Goal: Task Accomplishment & Management: Manage account settings

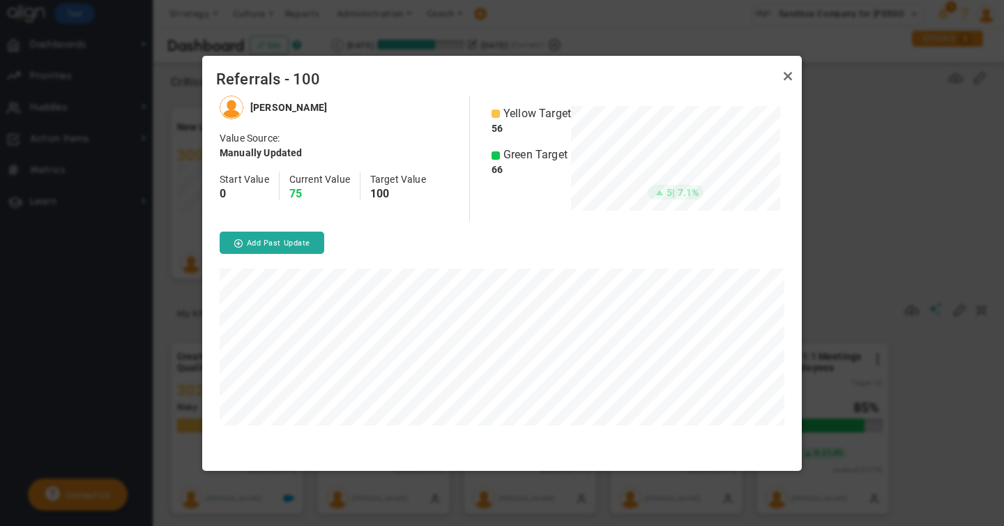
scroll to position [374, 599]
click at [788, 75] on link "Close" at bounding box center [787, 76] width 17 height 17
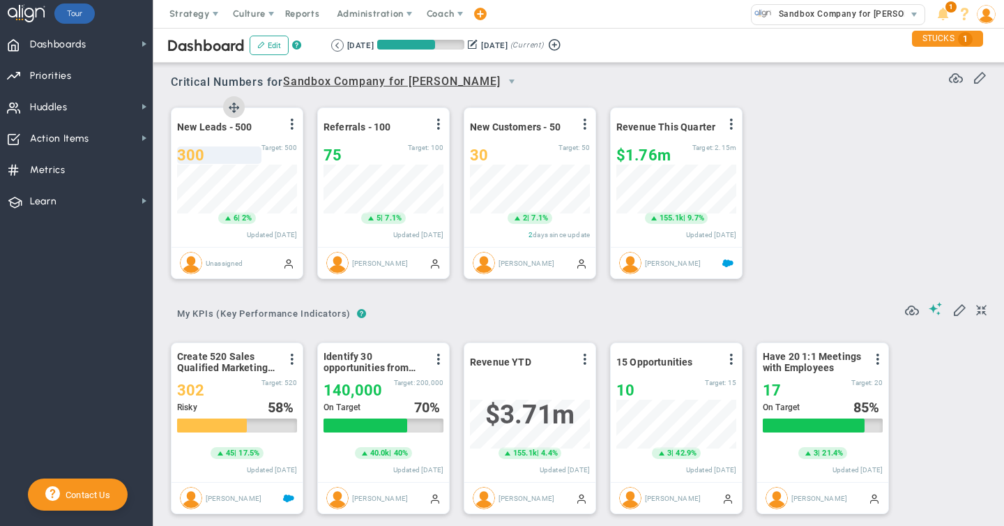
click at [204, 158] on div "300" at bounding box center [219, 154] width 84 height 17
type input "324"
click at [934, 311] on span at bounding box center [935, 308] width 14 height 13
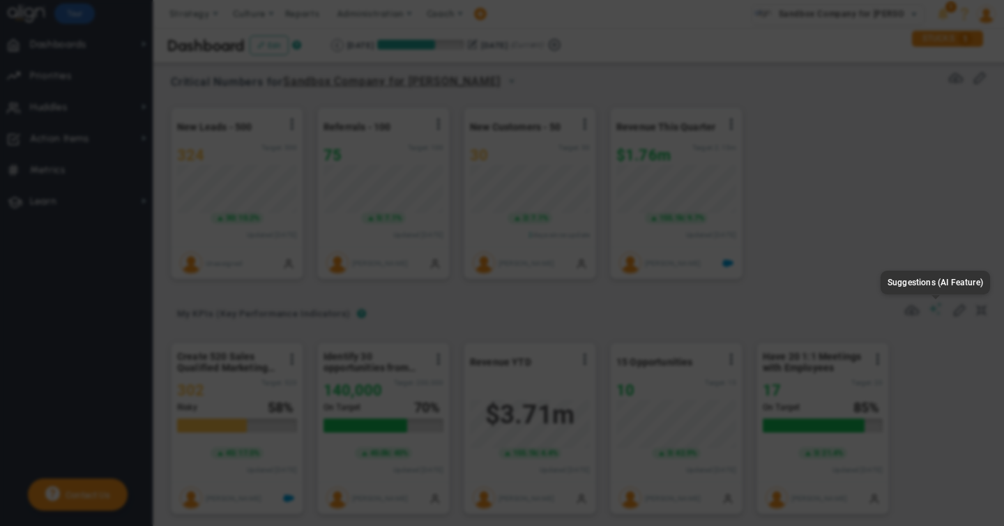
type input "None"
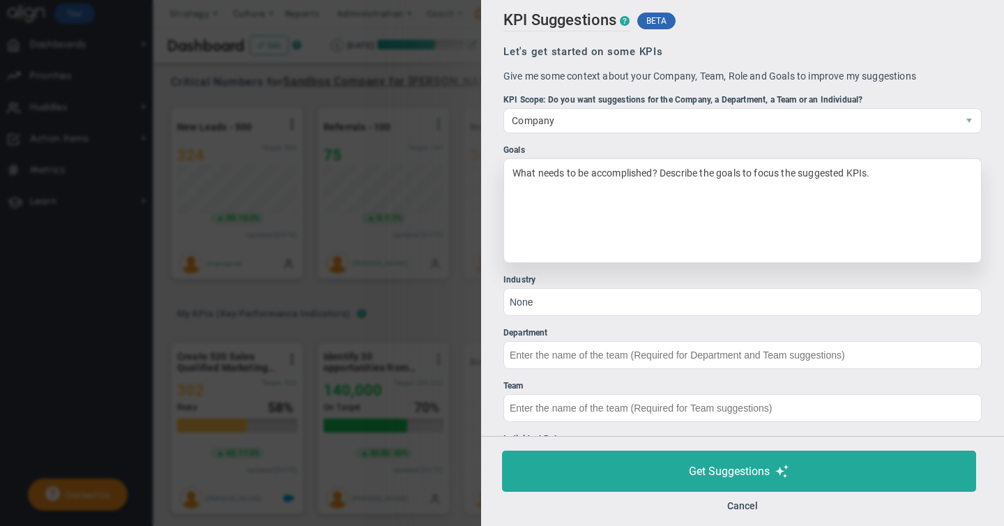
click at [606, 178] on div "What needs to be accomplished? Describe the goals to focus the suggested KPIs." at bounding box center [742, 210] width 478 height 105
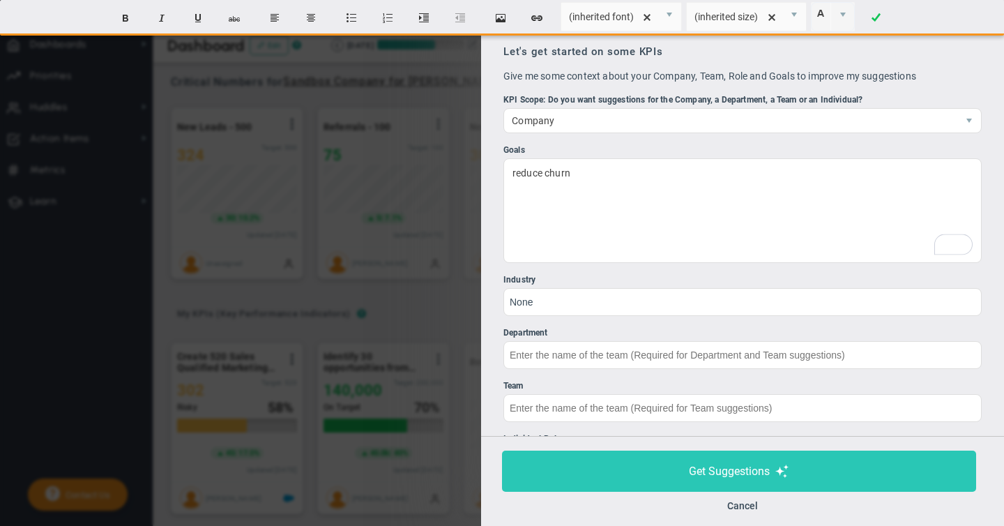
click at [733, 468] on span "Get Suggestions" at bounding box center [729, 470] width 81 height 13
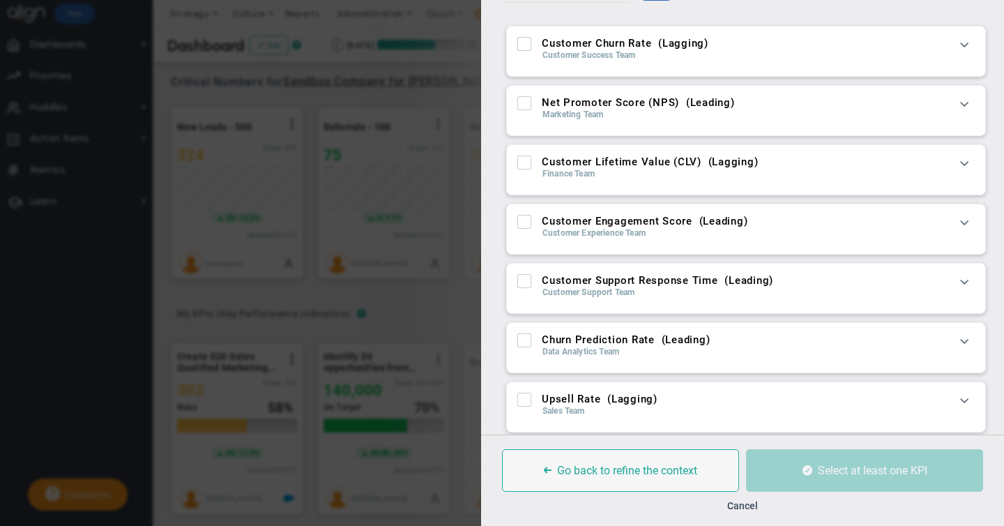
scroll to position [40, 0]
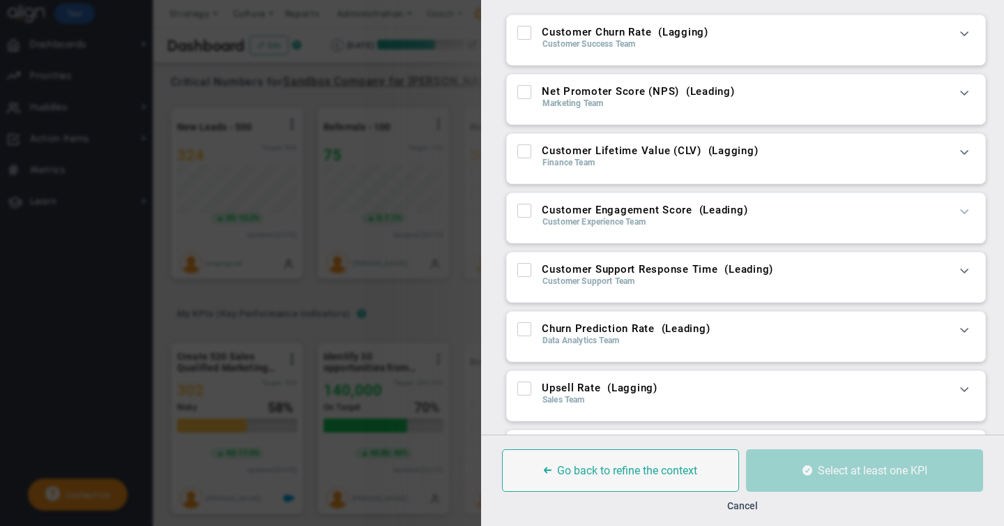
click at [963, 213] on span at bounding box center [964, 211] width 14 height 14
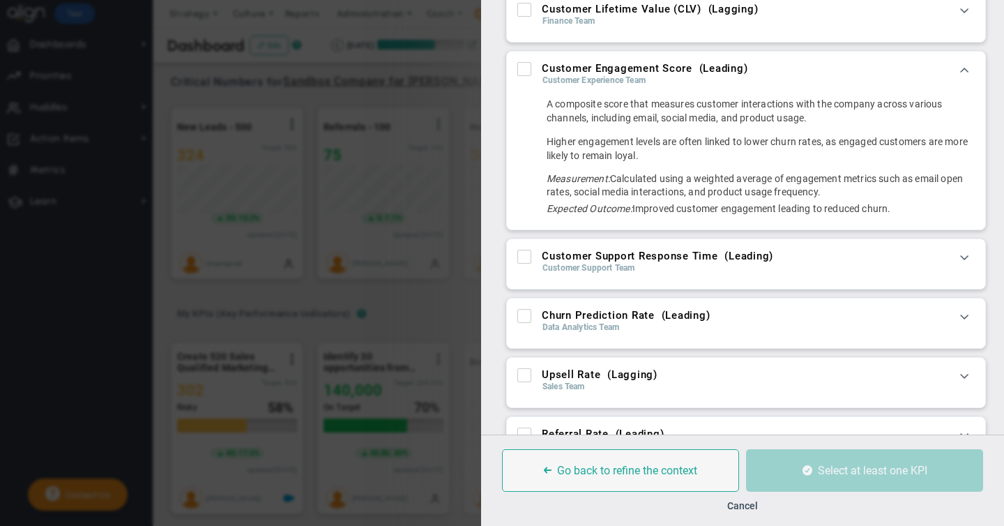
scroll to position [201, 0]
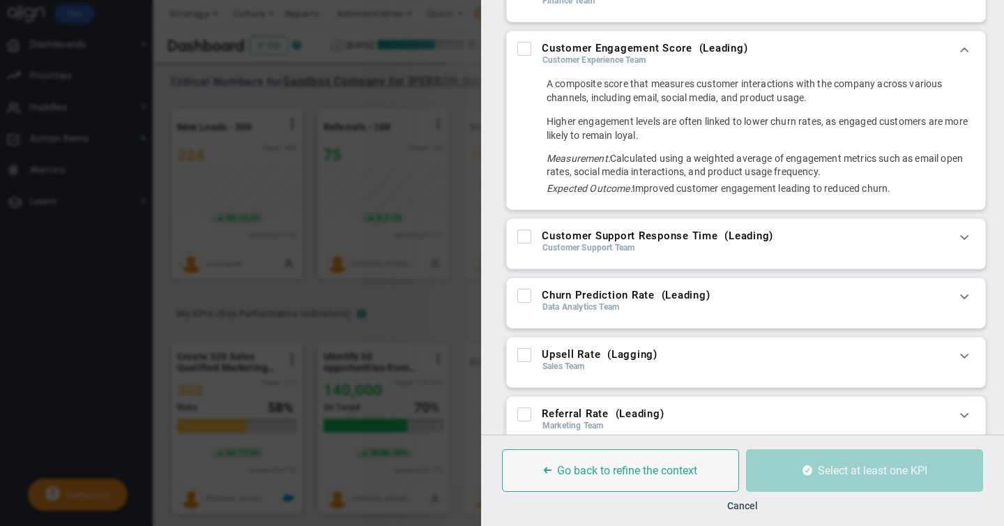
click at [525, 234] on input "Customer Support Response Time ( Leading )" at bounding box center [525, 239] width 9 height 14
checkbox input "true"
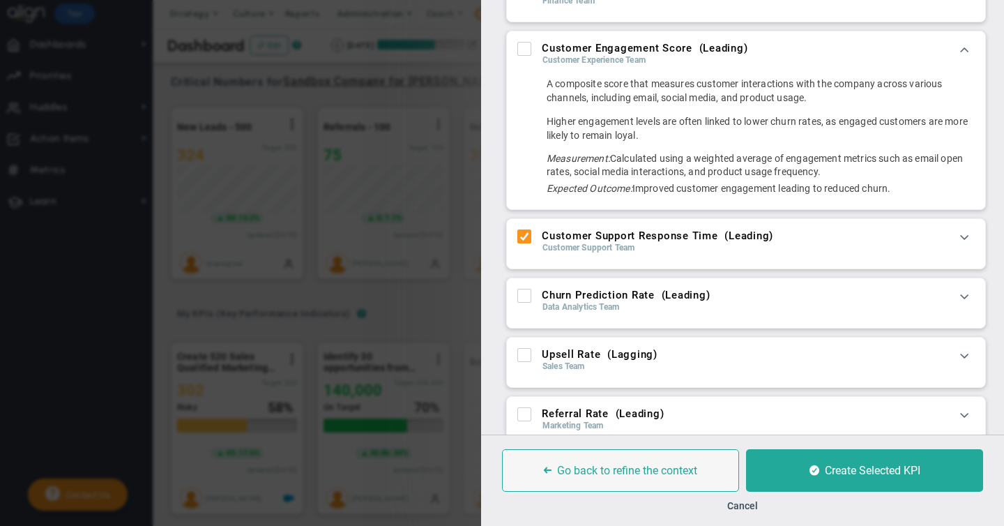
click at [523, 351] on input "Upsell Rate ( Lagging )" at bounding box center [525, 358] width 9 height 14
checkbox input "true"
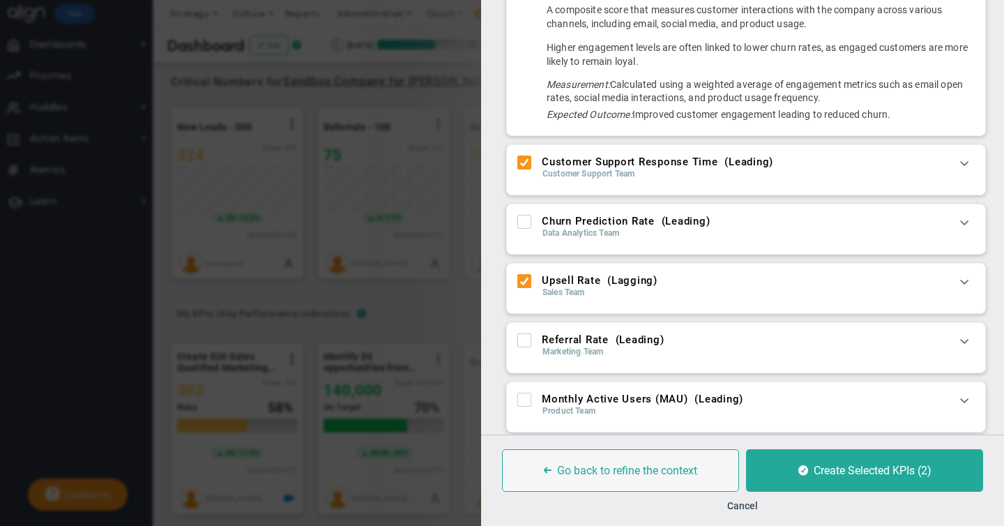
scroll to position [277, 0]
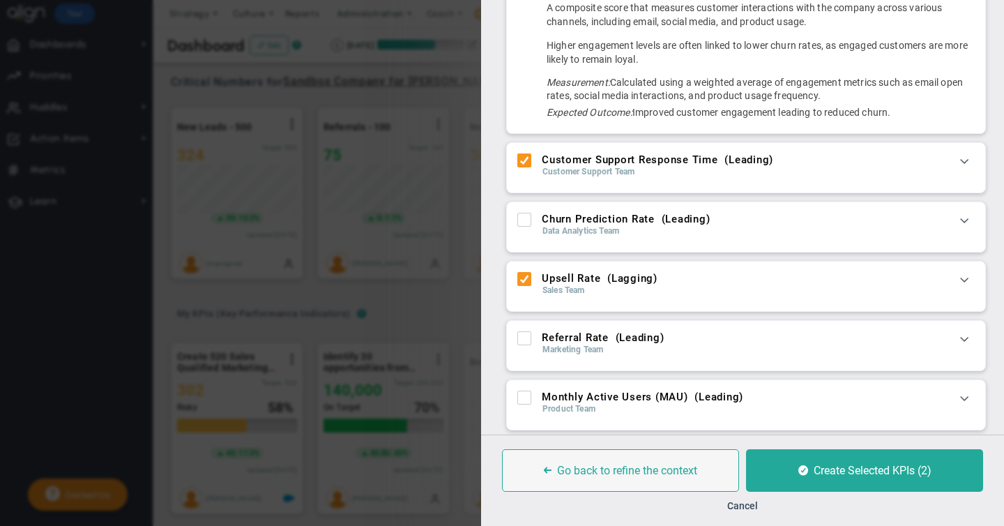
click at [525, 397] on input "Monthly Active Users (MAU) ( Leading )" at bounding box center [525, 400] width 9 height 14
checkbox input "true"
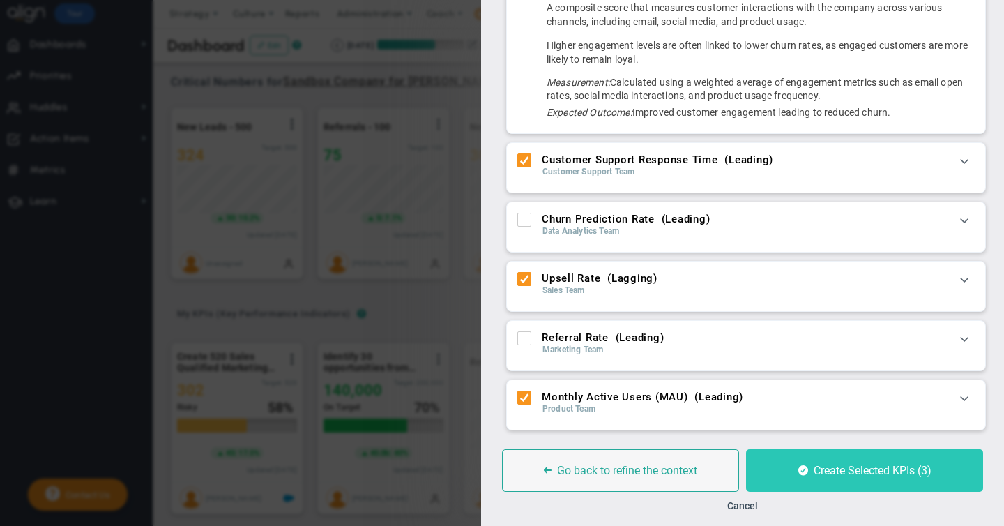
click at [833, 471] on span "Create Selected KPIs (3)" at bounding box center [872, 470] width 118 height 13
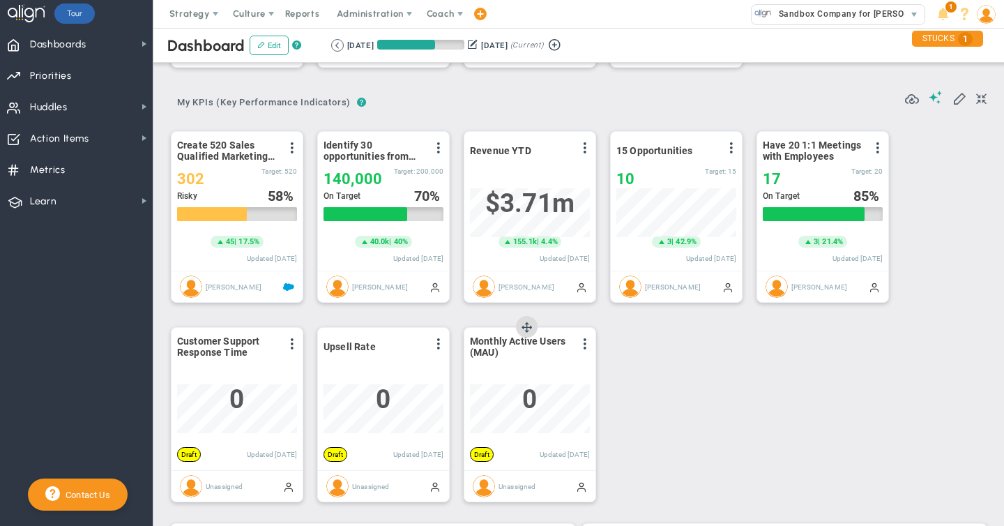
scroll to position [214, 0]
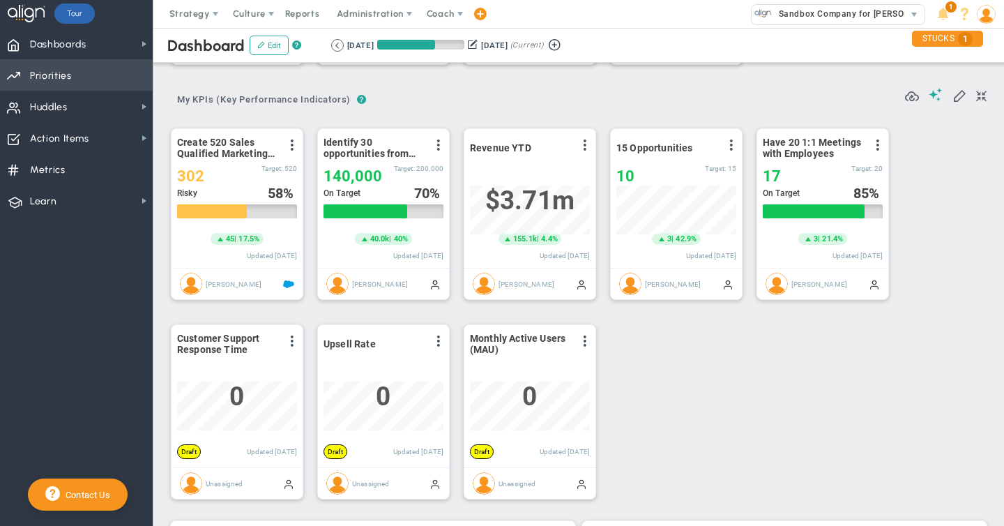
click at [53, 78] on span "Priorities" at bounding box center [51, 75] width 42 height 29
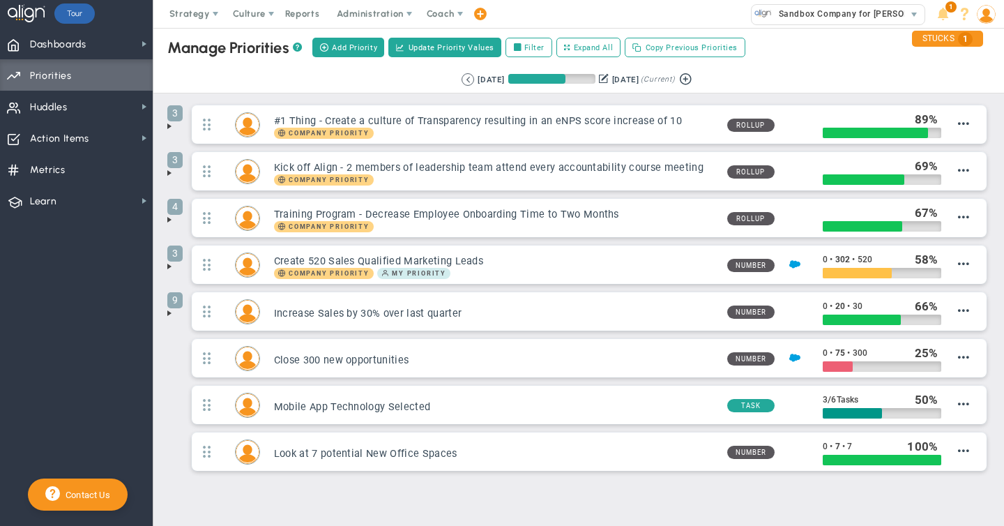
click at [169, 128] on span at bounding box center [169, 126] width 11 height 11
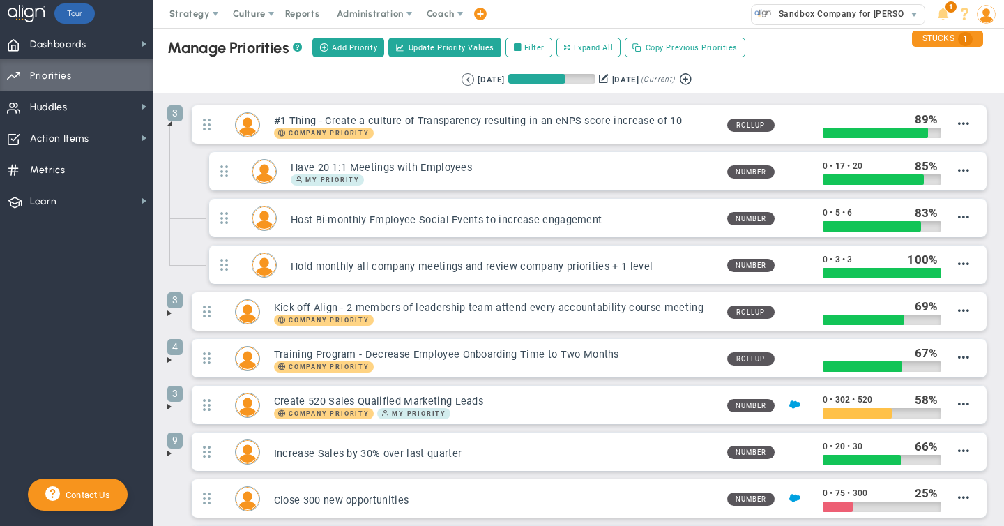
click at [168, 312] on span at bounding box center [169, 312] width 11 height 11
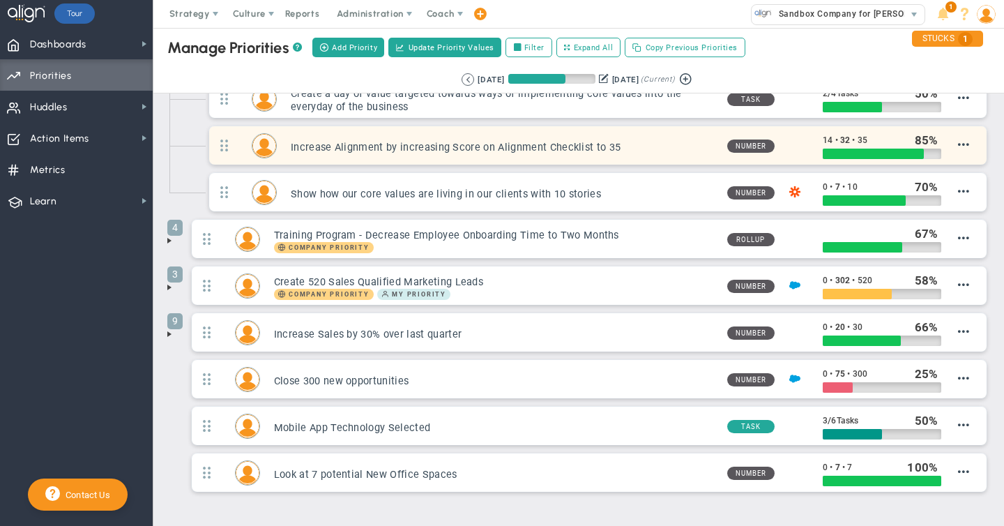
scroll to position [285, 0]
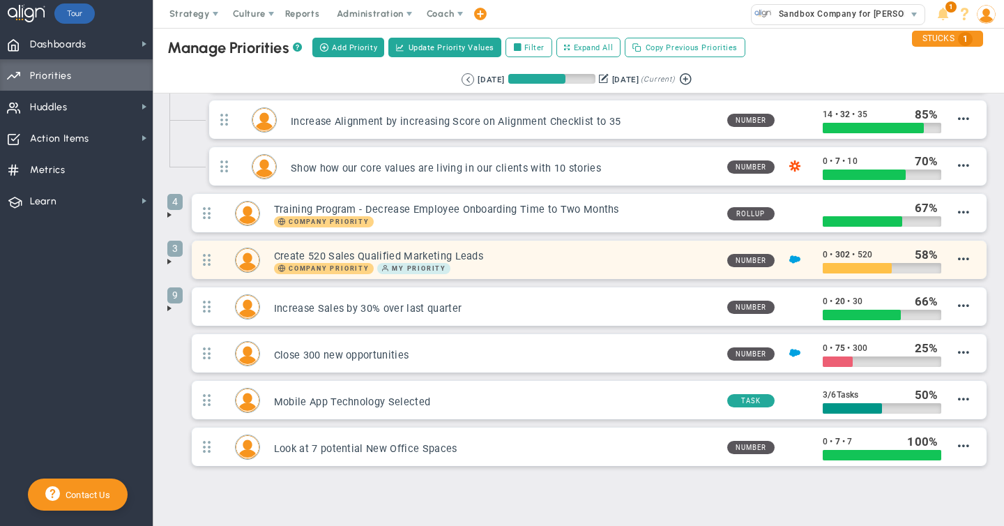
click at [501, 257] on h3 "Create 520 Sales Qualified Marketing Leads" at bounding box center [495, 256] width 442 height 13
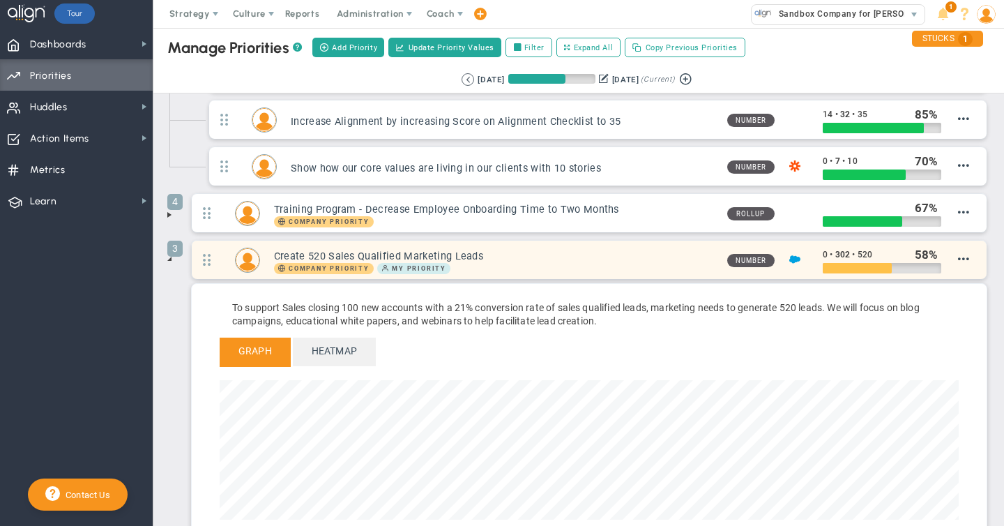
scroll to position [160, 739]
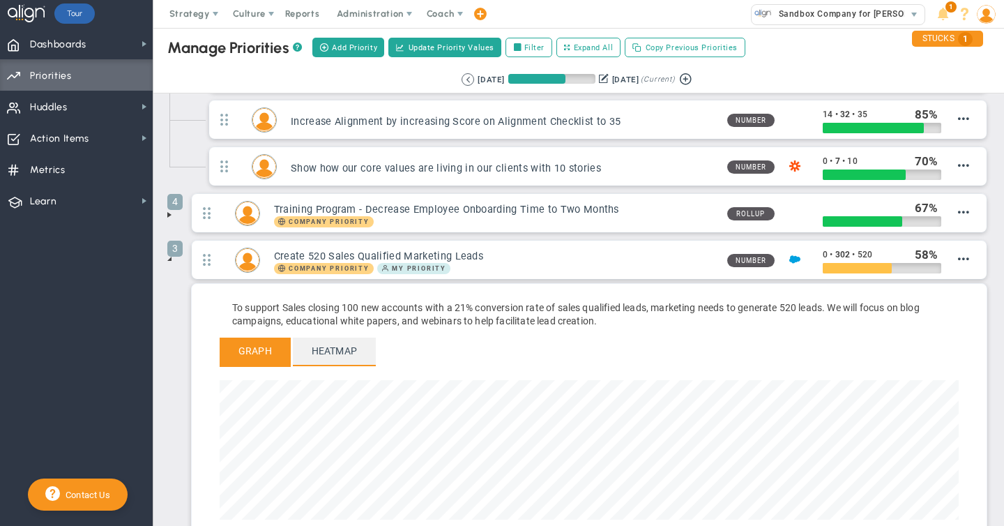
click at [337, 356] on span "Heatmap" at bounding box center [334, 350] width 83 height 27
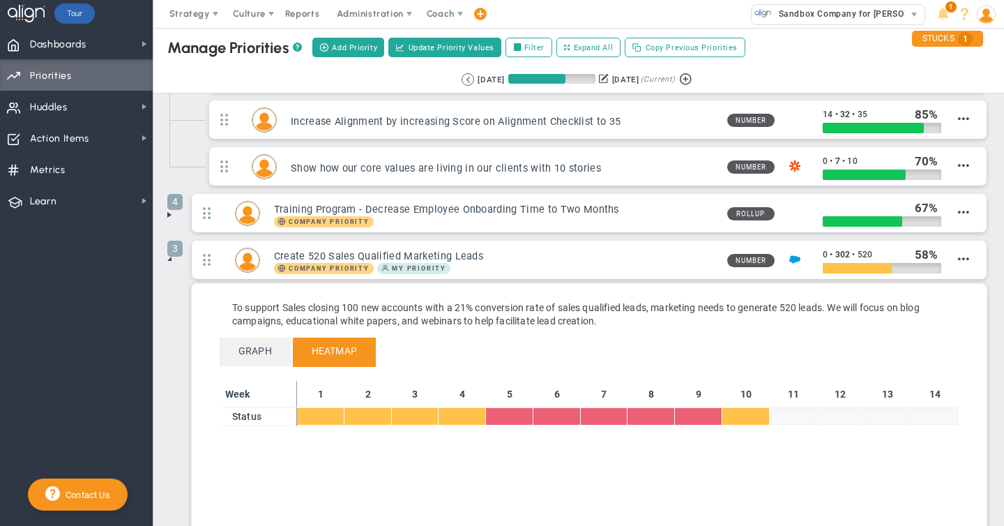
scroll to position [0, 0]
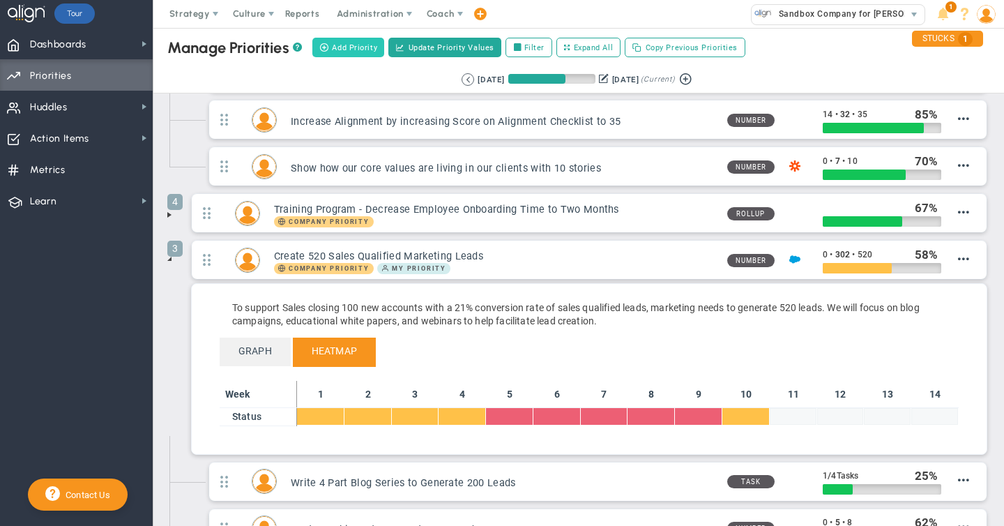
click at [353, 51] on span "Add Priority" at bounding box center [354, 48] width 45 height 12
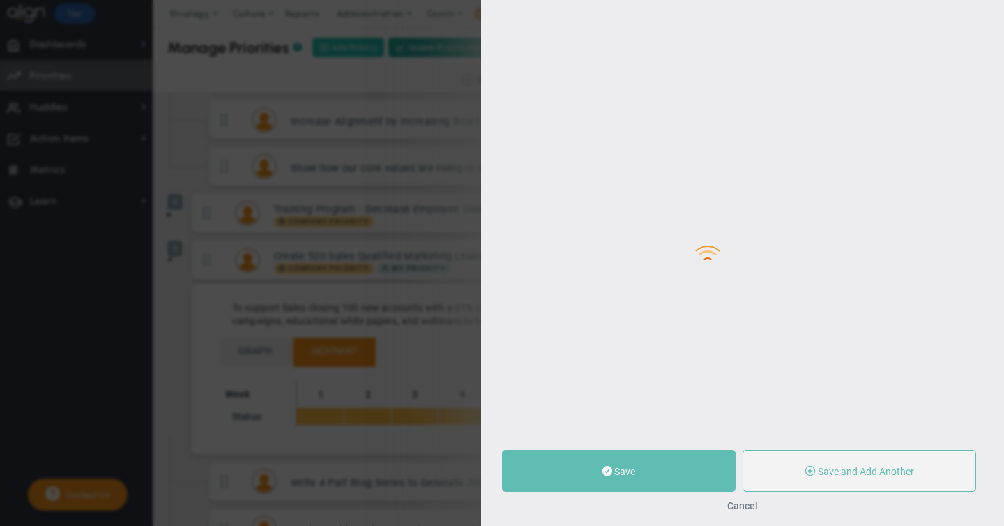
type input "0"
radio input "true"
type input "[PERSON_NAME]"
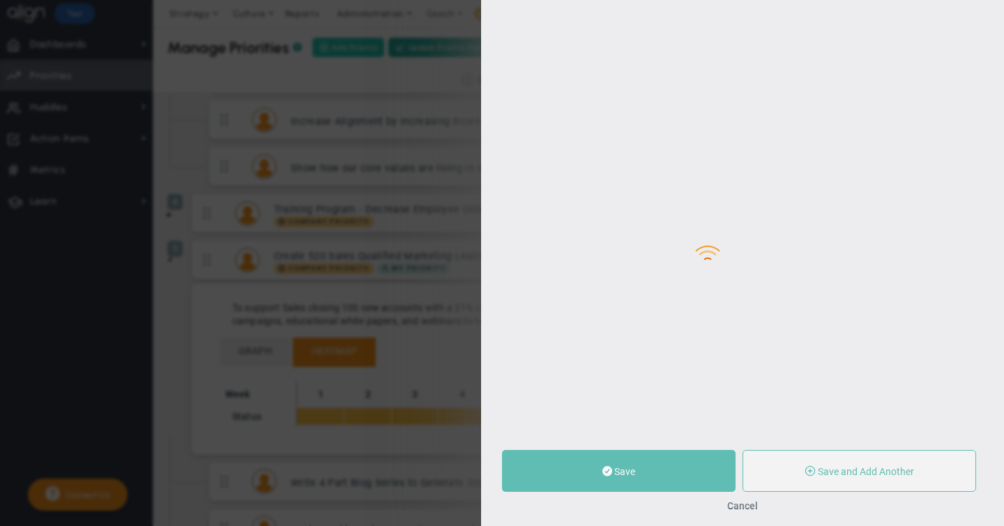
type input "0"
radio input "true"
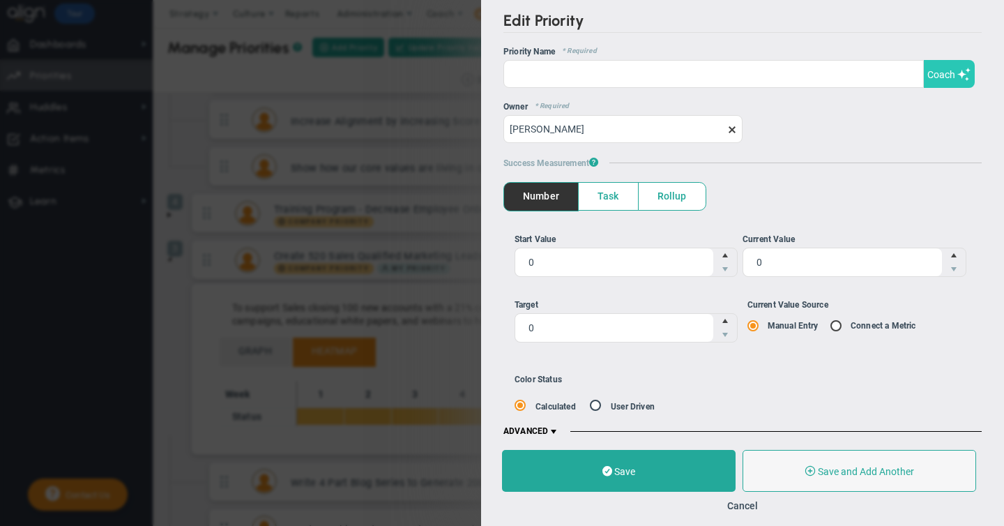
click at [944, 71] on span "Coach" at bounding box center [941, 74] width 28 height 11
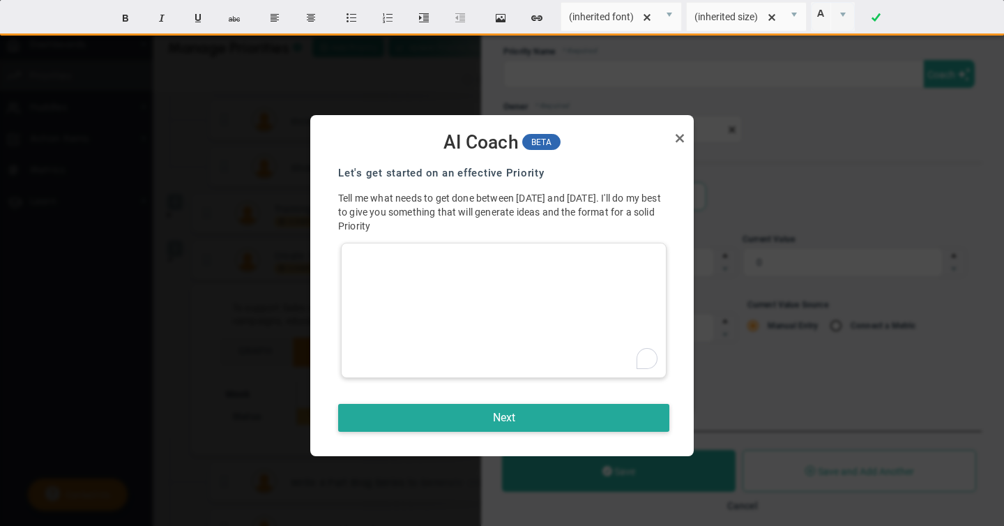
click at [396, 259] on div "To enrich screen reader interactions, please activate Accessibility in Grammarl…" at bounding box center [504, 310] width 326 height 135
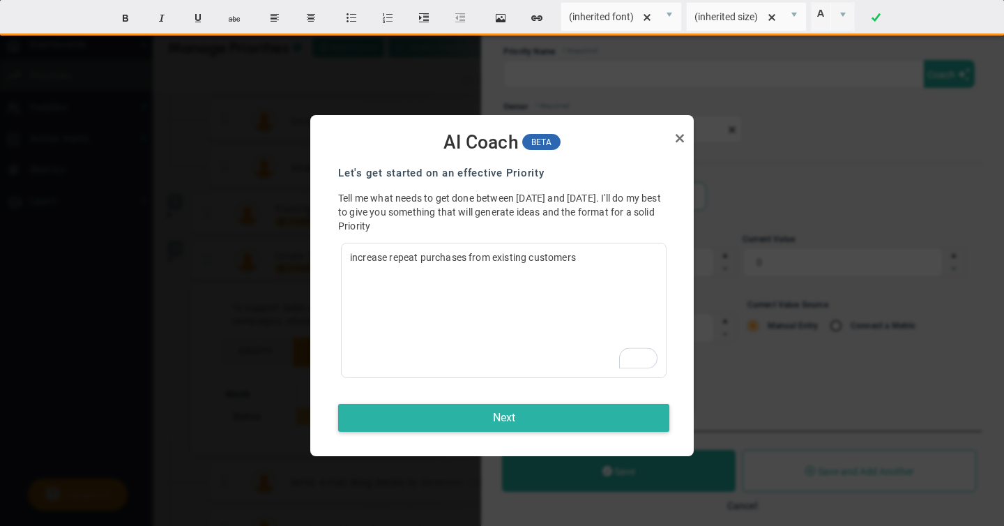
click at [510, 415] on button "Next" at bounding box center [503, 418] width 331 height 28
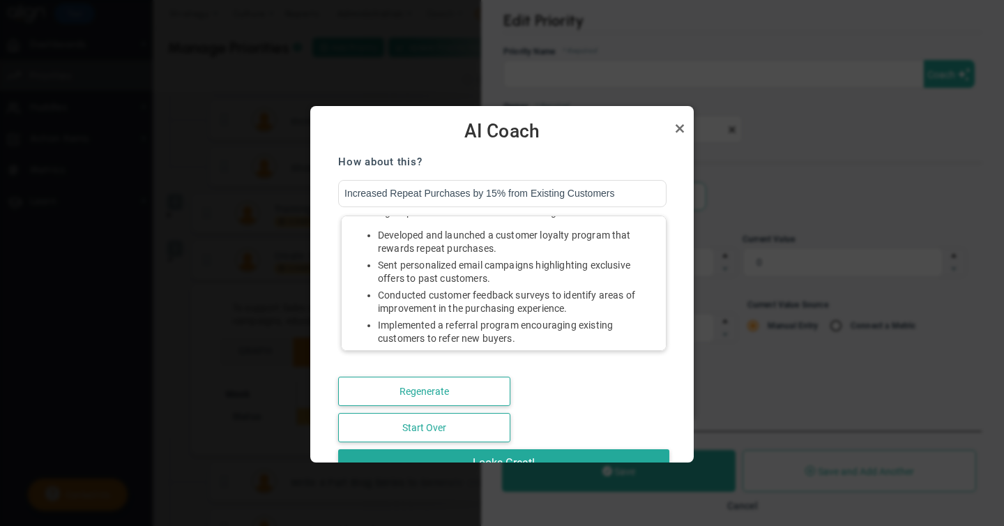
scroll to position [102, 0]
click at [679, 126] on link "Close" at bounding box center [679, 128] width 17 height 17
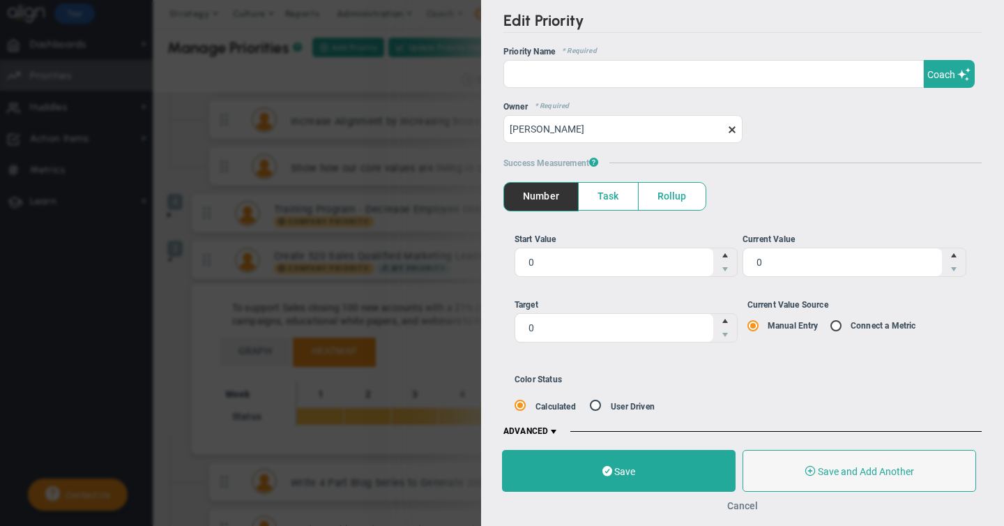
click at [740, 503] on button "Cancel" at bounding box center [742, 505] width 31 height 11
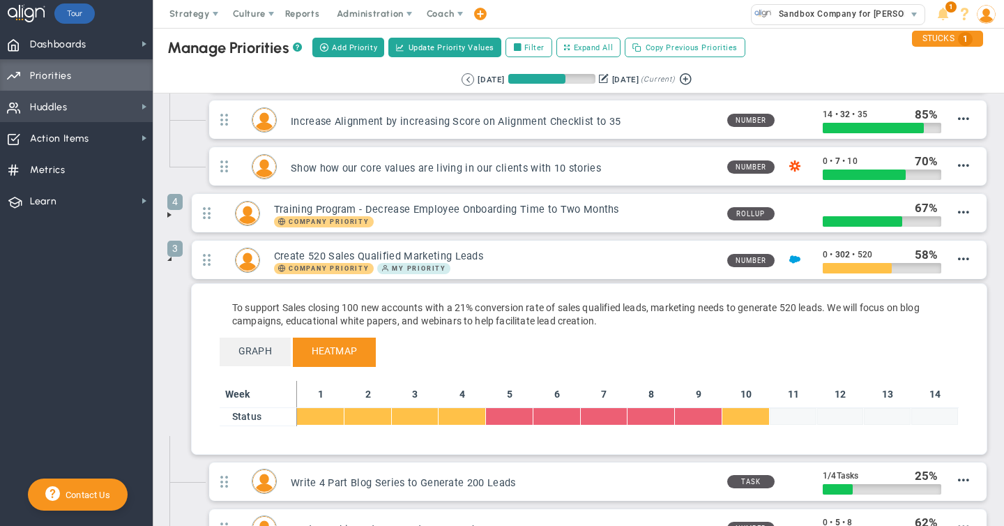
click at [93, 111] on span "Huddles Huddles" at bounding box center [76, 106] width 153 height 31
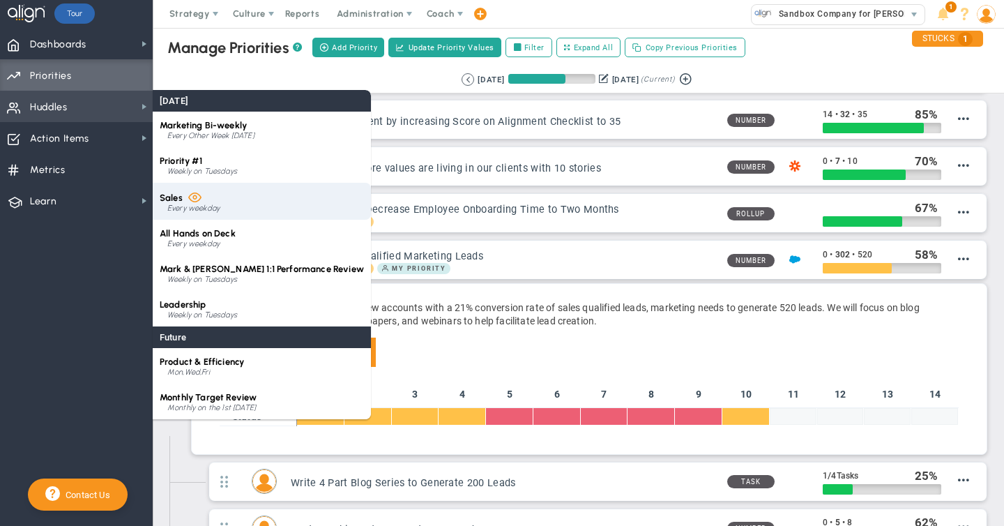
click at [194, 199] on span at bounding box center [194, 196] width 13 height 13
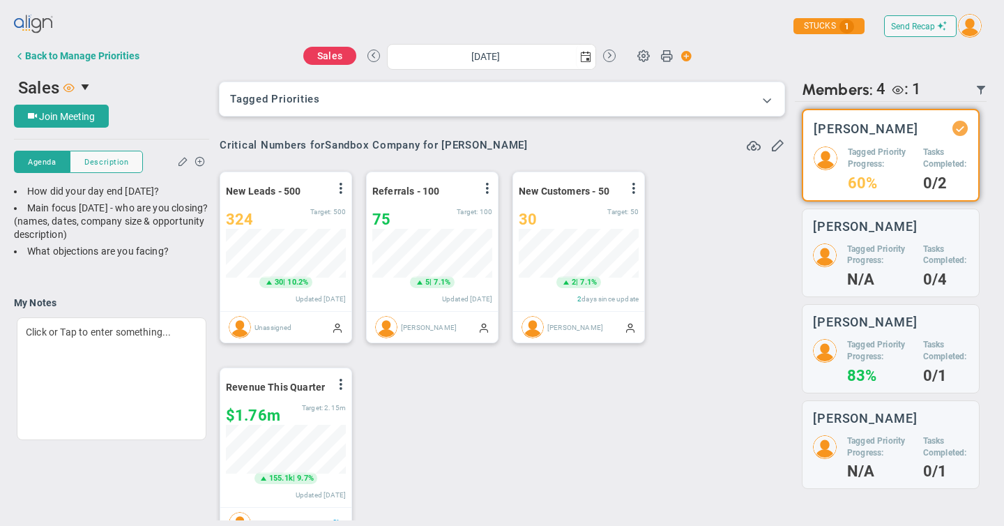
scroll to position [696977, 696906]
click at [771, 96] on span at bounding box center [767, 100] width 14 height 14
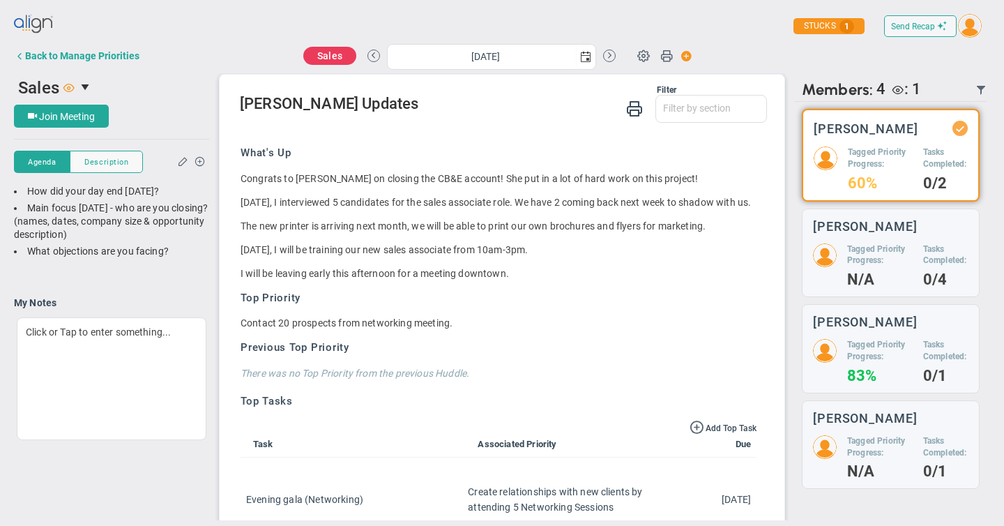
scroll to position [1122, 0]
click at [85, 86] on span "select" at bounding box center [86, 87] width 11 height 11
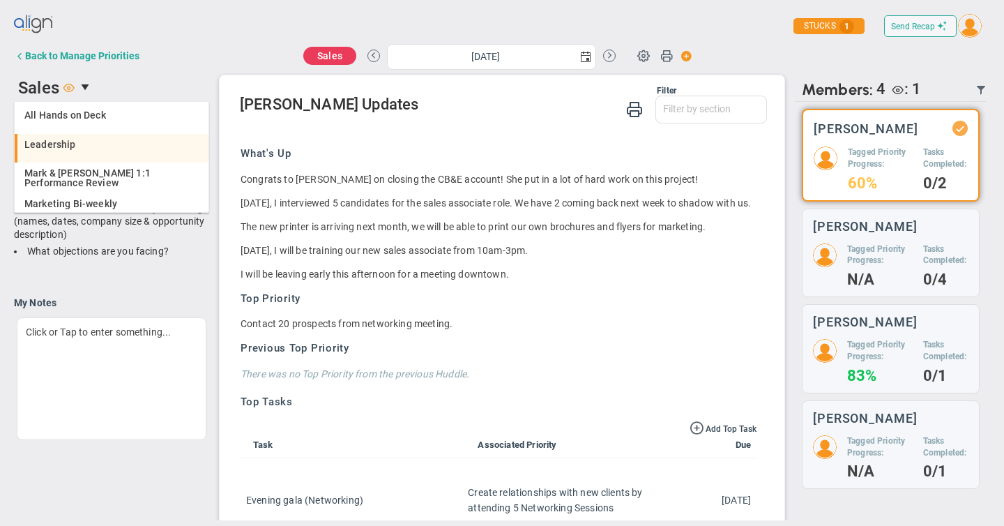
click at [63, 144] on span "Leadership" at bounding box center [50, 144] width 52 height 10
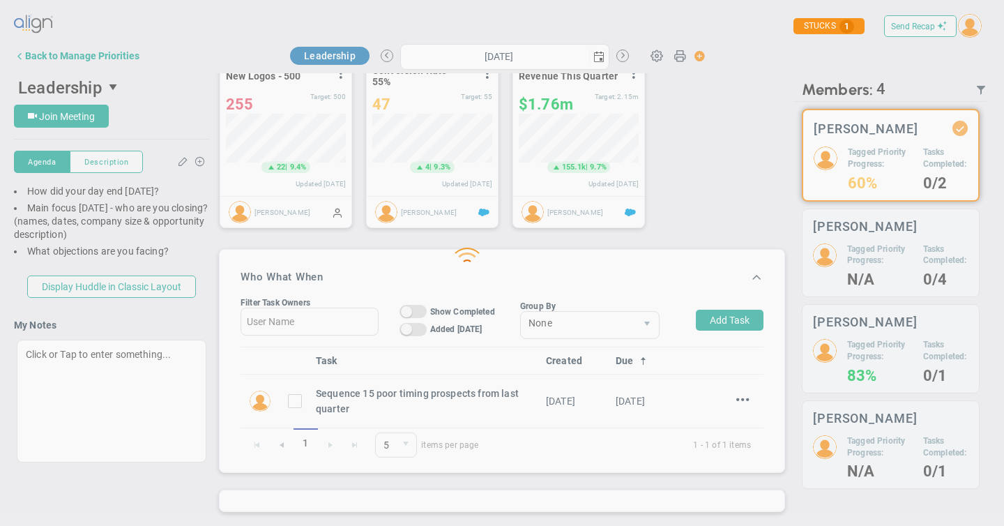
scroll to position [710, 0]
type input "[DATE]"
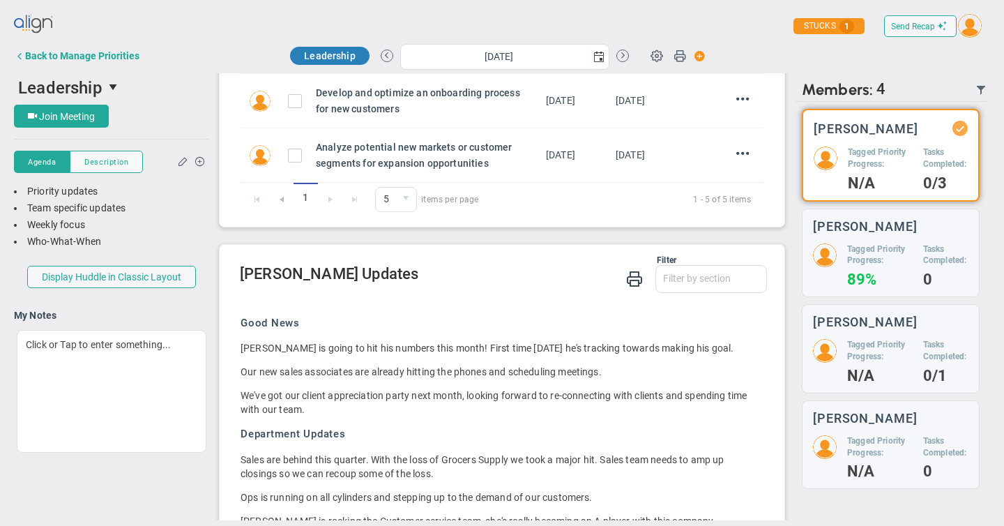
scroll to position [967, 0]
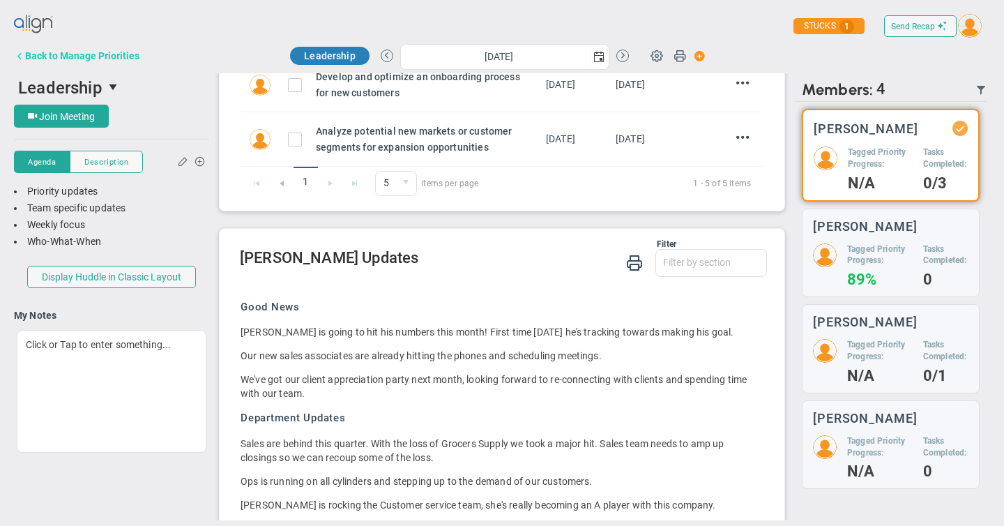
click at [83, 57] on div "Back to Manage Priorities" at bounding box center [82, 55] width 114 height 11
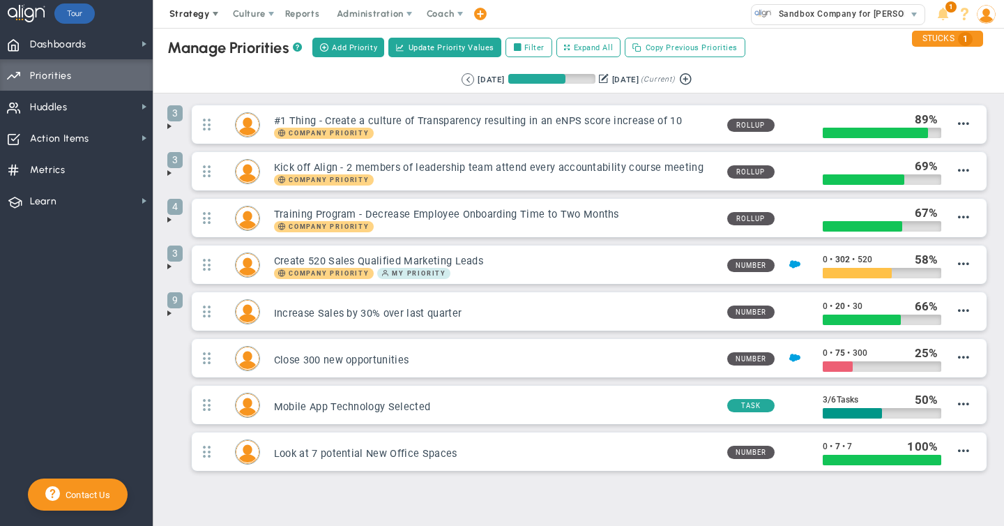
click at [197, 15] on span "Strategy" at bounding box center [189, 13] width 40 height 10
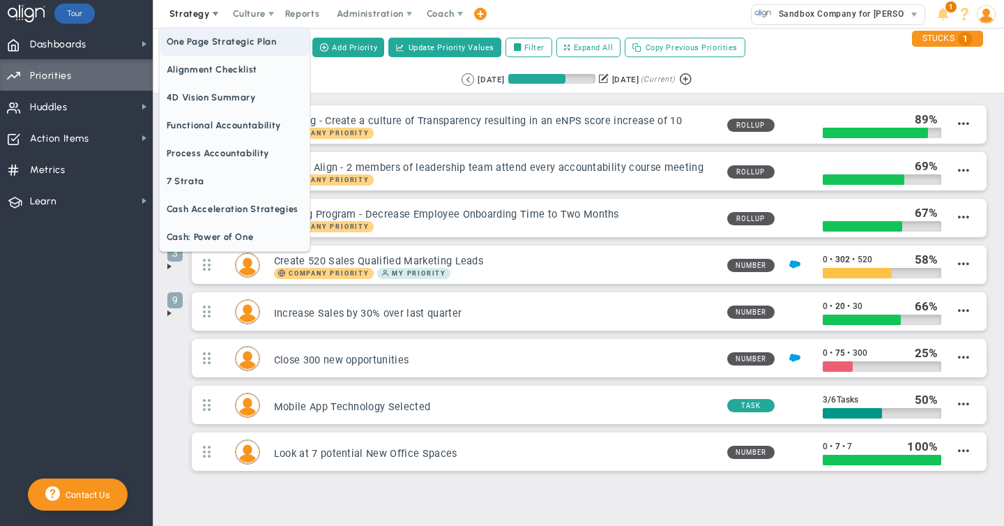
click at [219, 43] on span "One Page Strategic Plan" at bounding box center [235, 42] width 150 height 28
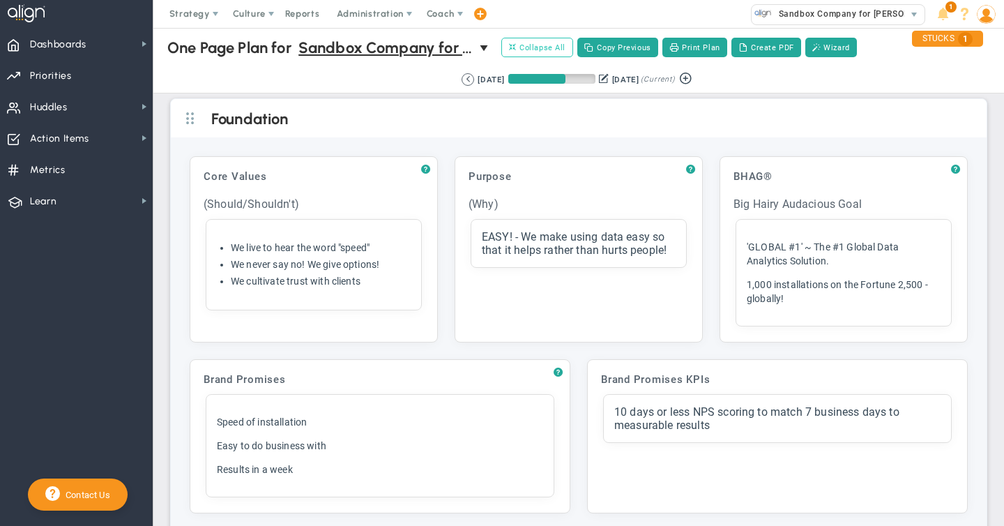
click at [537, 43] on span "Collapse All" at bounding box center [537, 47] width 56 height 13
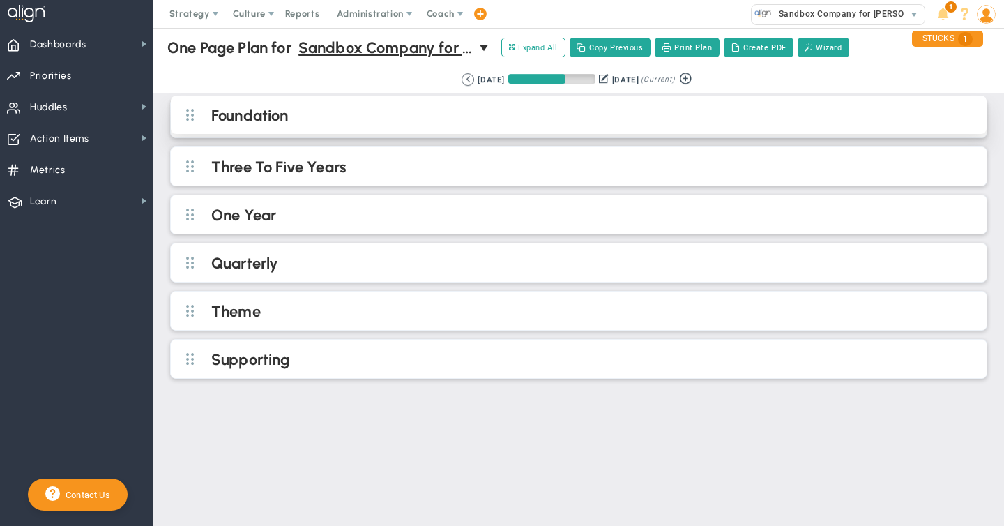
click at [317, 111] on h2 "Foundation" at bounding box center [590, 116] width 758 height 21
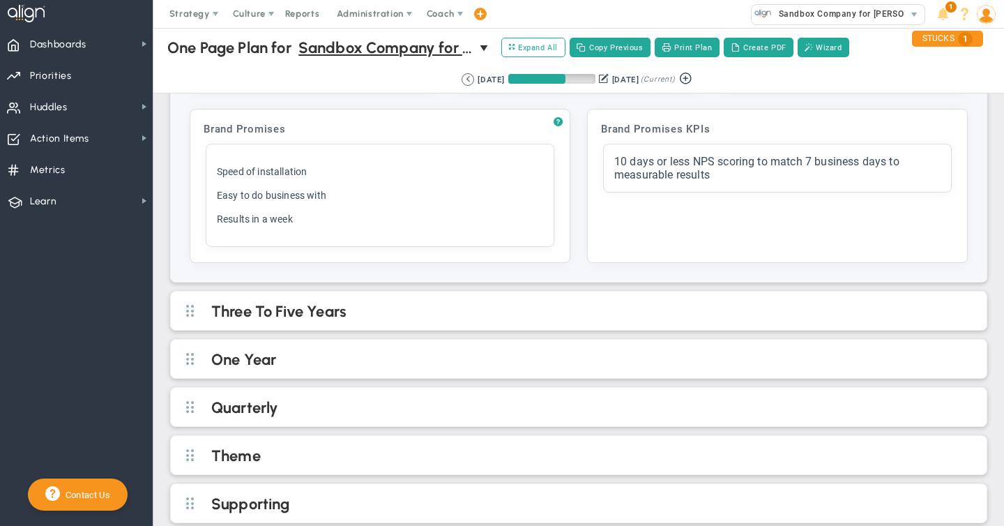
scroll to position [252, 0]
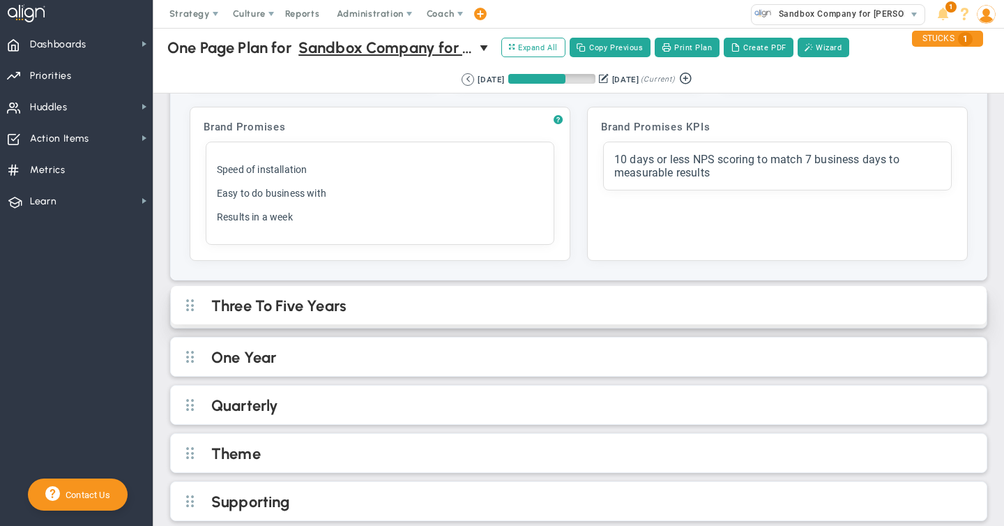
click at [306, 307] on h2 "Three To Five Years" at bounding box center [590, 306] width 758 height 21
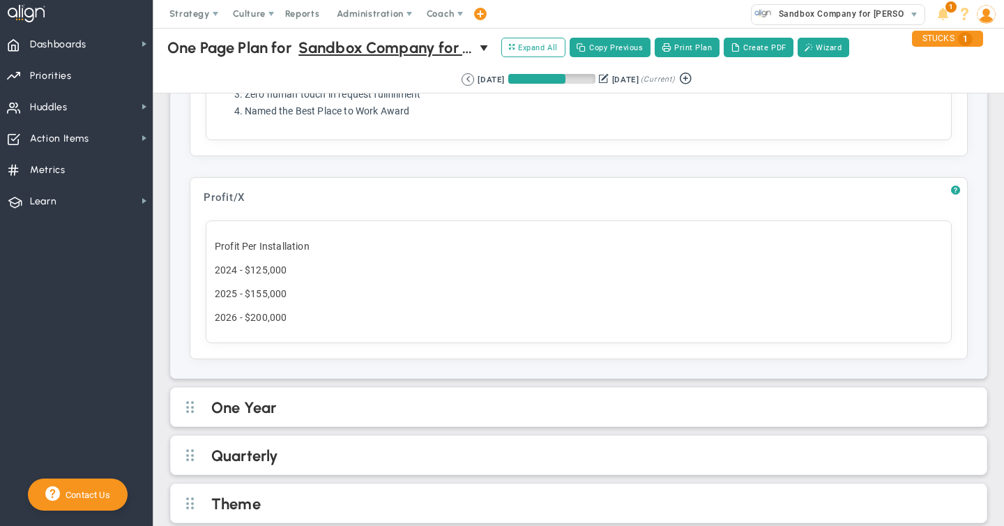
scroll to position [1028, 0]
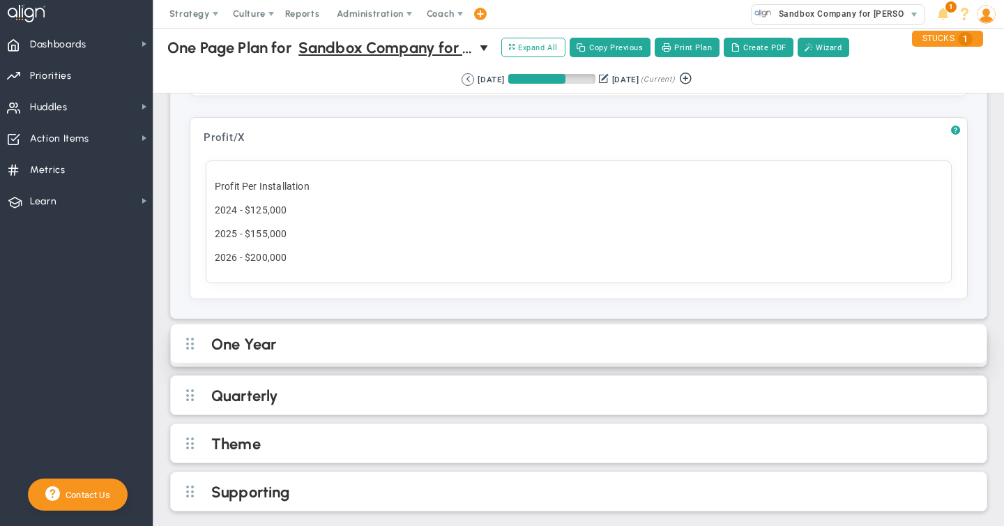
click at [267, 344] on h2 "One Year" at bounding box center [590, 345] width 758 height 21
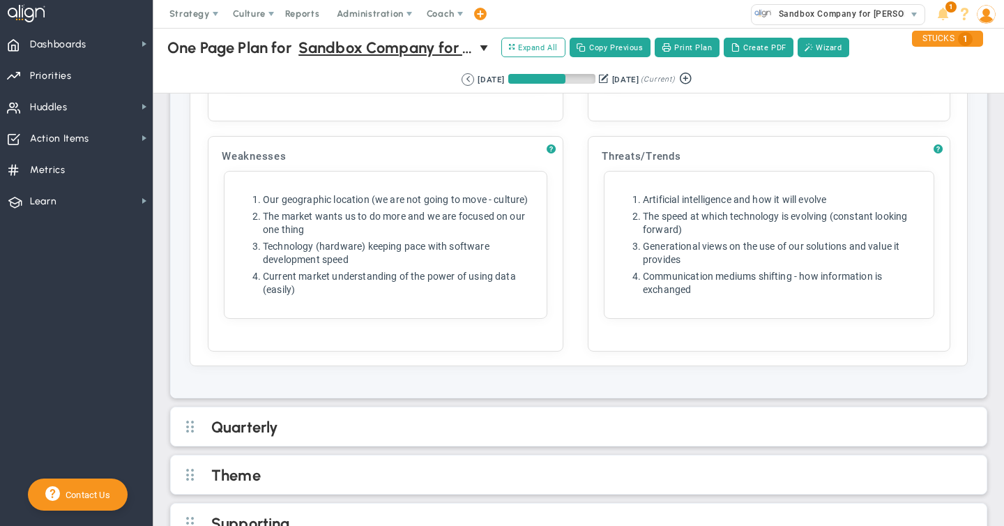
scroll to position [2549, 0]
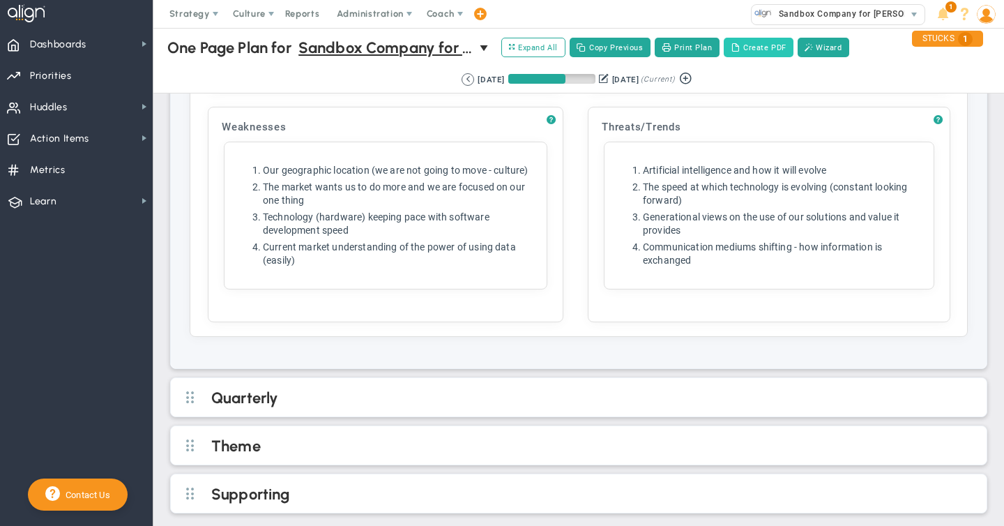
click at [755, 49] on button "Create PDF" at bounding box center [759, 48] width 70 height 20
click at [196, 12] on span "Strategy" at bounding box center [189, 13] width 40 height 10
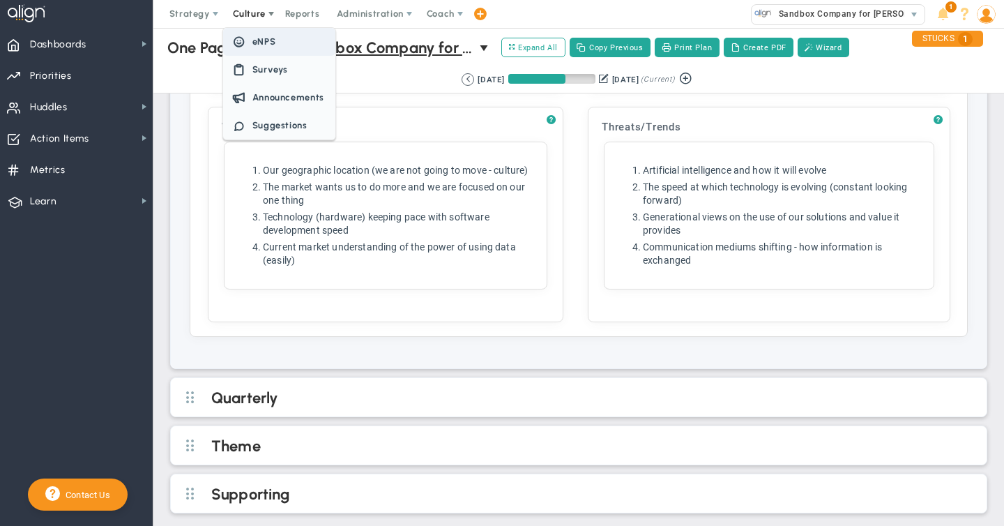
click at [263, 42] on span "eNPS" at bounding box center [264, 41] width 24 height 10
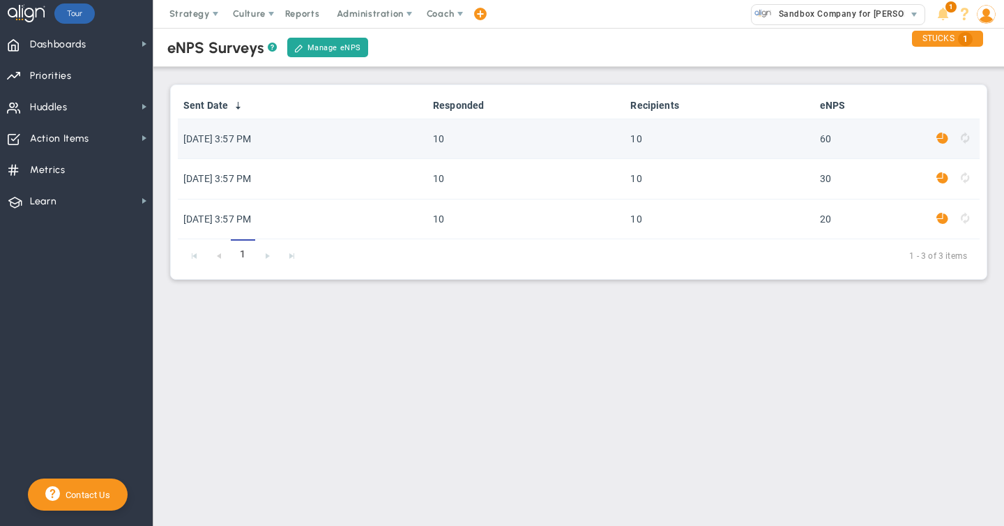
click at [940, 139] on span at bounding box center [942, 138] width 12 height 16
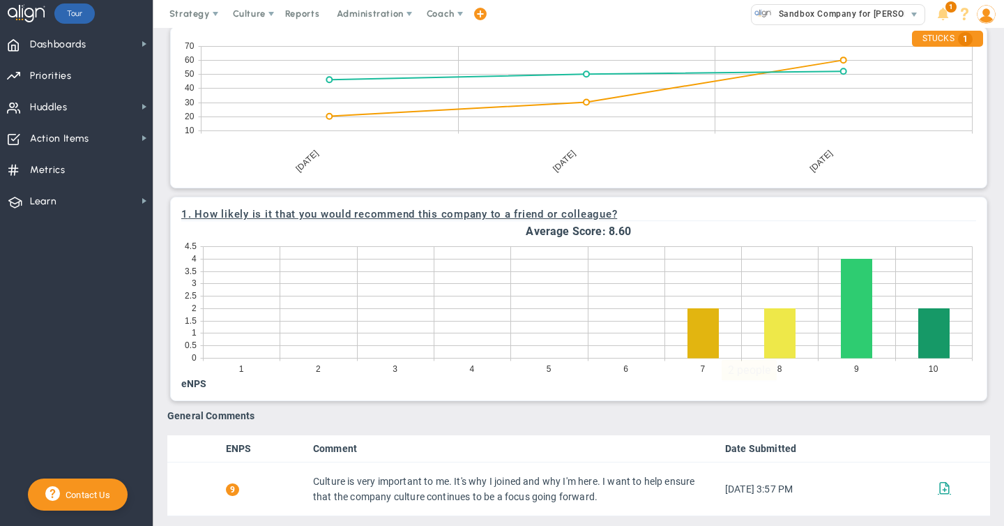
scroll to position [536, 0]
click at [445, 13] on span "Coach" at bounding box center [441, 13] width 28 height 10
click at [810, 16] on span "Sandbox Company for [PERSON_NAME]" at bounding box center [857, 14] width 171 height 18
